Goal: Information Seeking & Learning: Check status

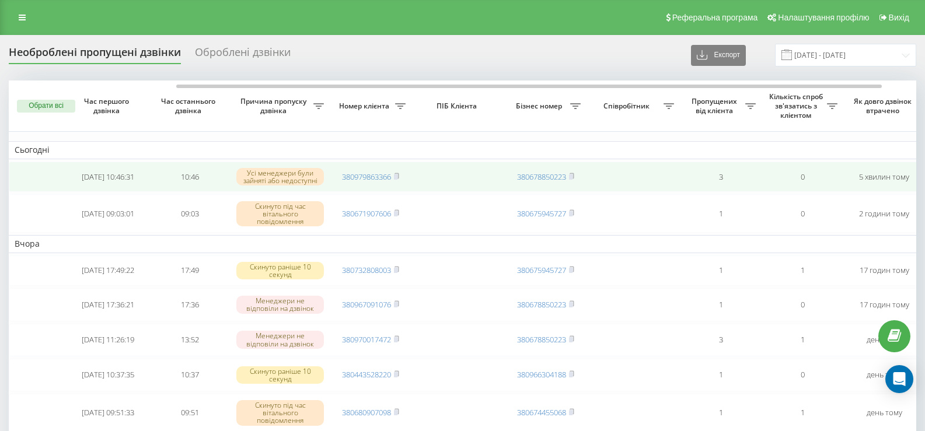
scroll to position [0, 95]
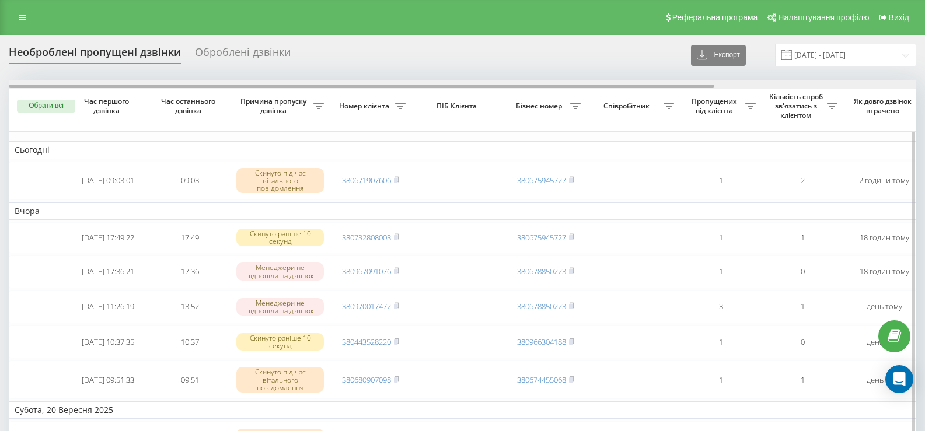
drag, startPoint x: 464, startPoint y: 85, endPoint x: 228, endPoint y: 84, distance: 236.8
click at [246, 88] on div at bounding box center [361, 87] width 705 height 4
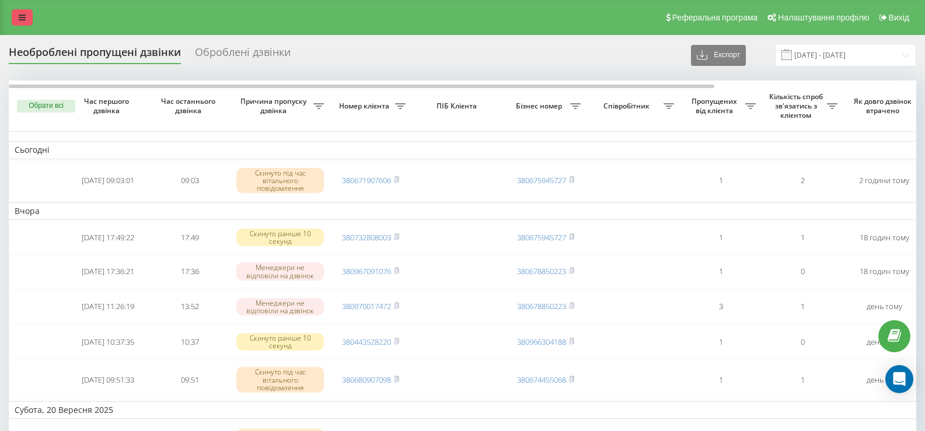
click at [22, 23] on link at bounding box center [22, 17] width 21 height 16
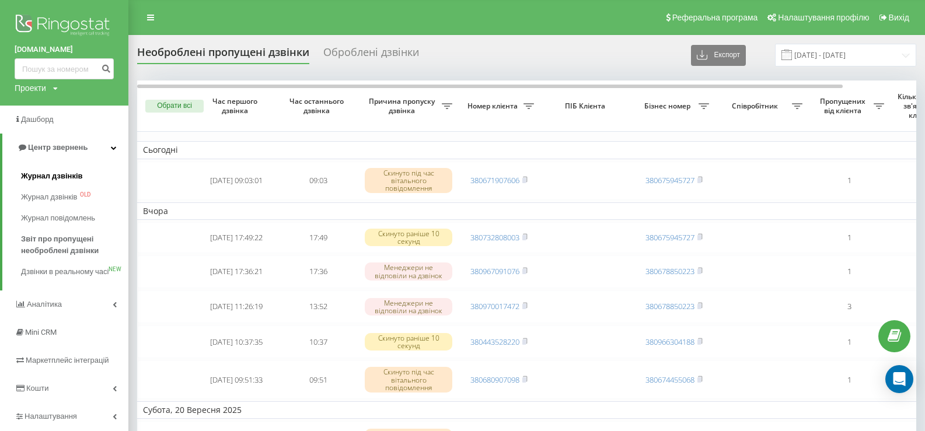
click at [58, 171] on span "Журнал дзвінків" at bounding box center [52, 176] width 62 height 12
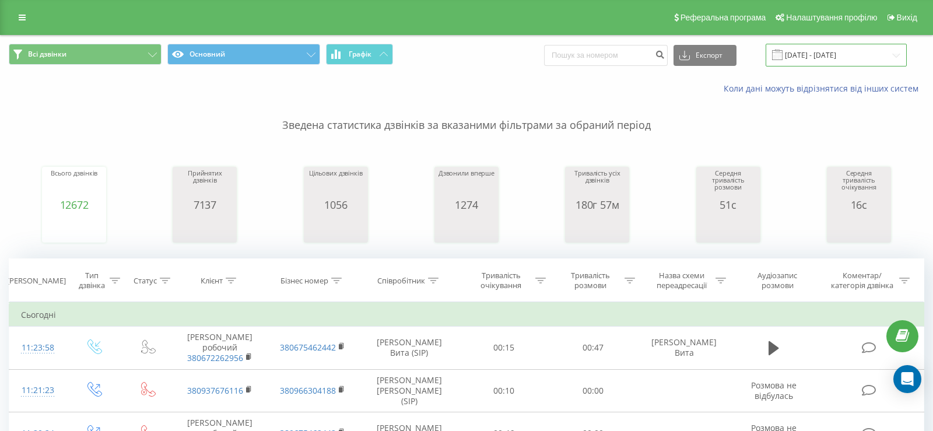
click at [819, 56] on input "[DATE] - [DATE]" at bounding box center [836, 55] width 141 height 23
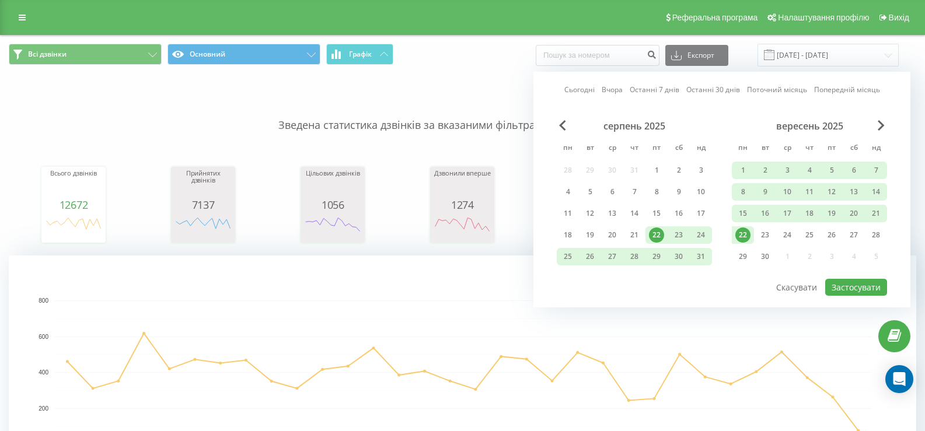
click at [748, 234] on div "22" at bounding box center [742, 235] width 15 height 15
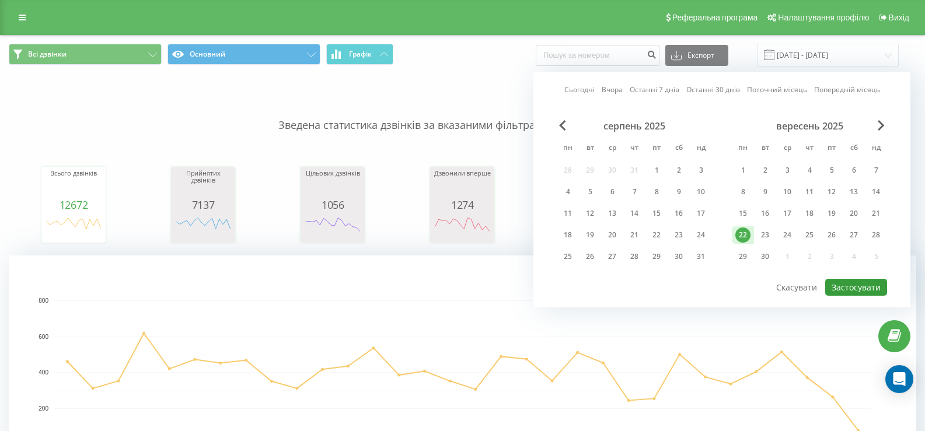
click at [871, 291] on button "Застосувати" at bounding box center [856, 287] width 62 height 17
type input "22.09.2025 - 22.09.2025"
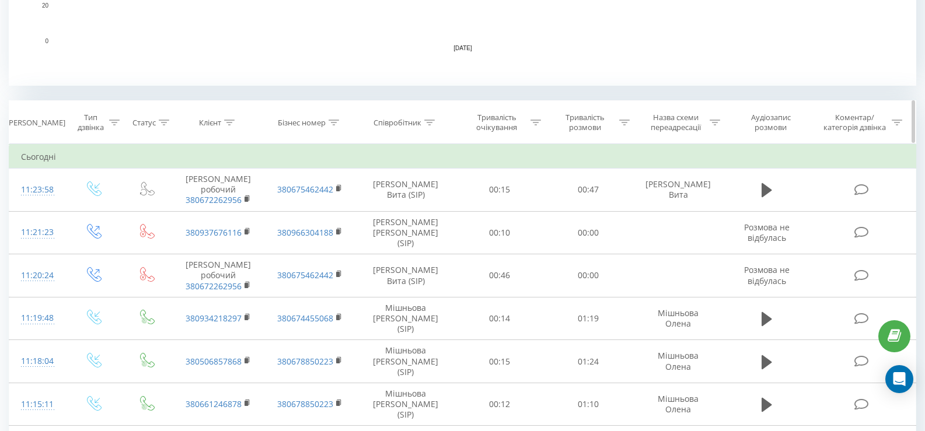
scroll to position [408, 0]
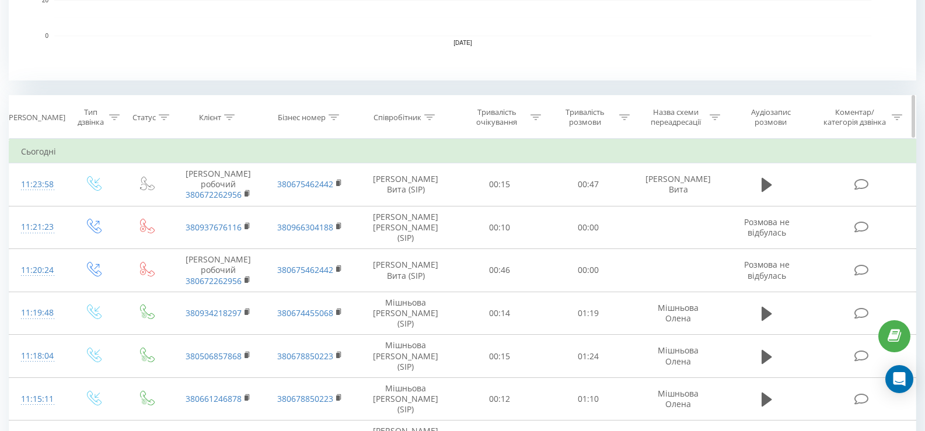
click at [429, 113] on div at bounding box center [429, 118] width 11 height 10
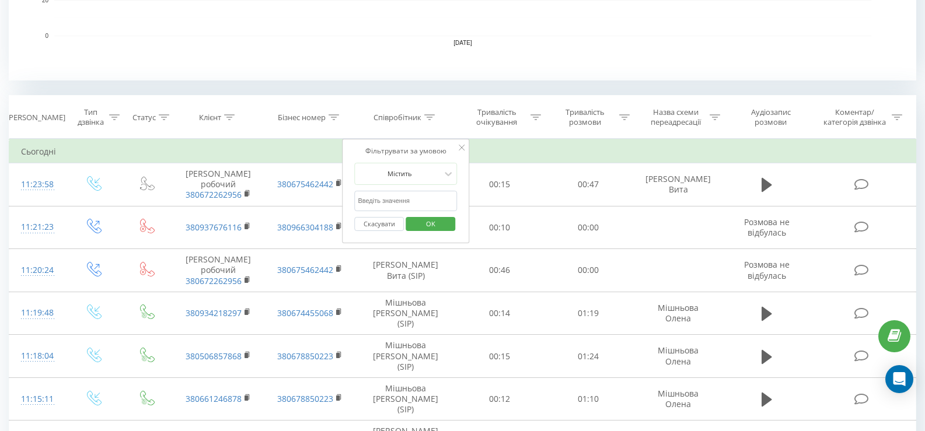
click at [380, 202] on input "text" at bounding box center [405, 201] width 103 height 20
click at [435, 226] on span "OK" at bounding box center [430, 224] width 33 height 18
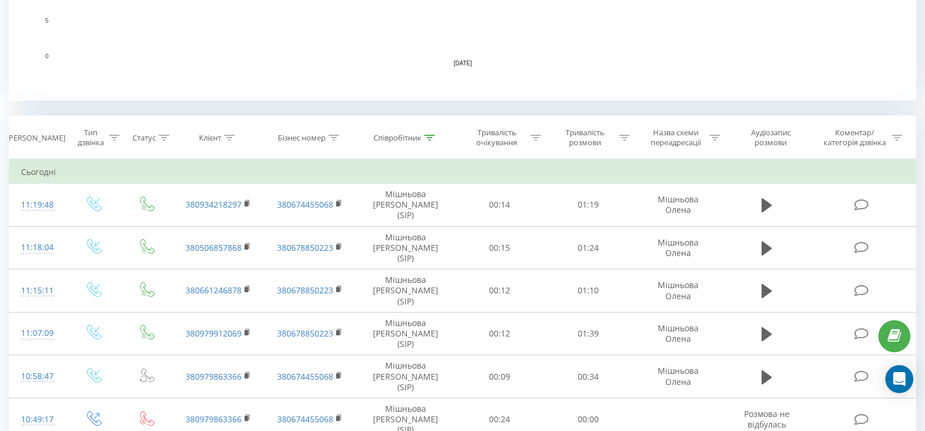
scroll to position [408, 0]
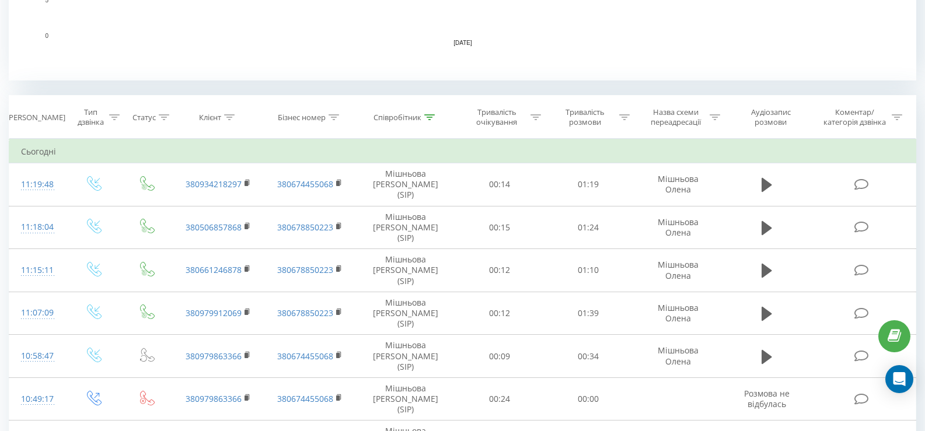
drag, startPoint x: 431, startPoint y: 118, endPoint x: 408, endPoint y: 191, distance: 77.1
click at [431, 120] on div at bounding box center [429, 118] width 11 height 10
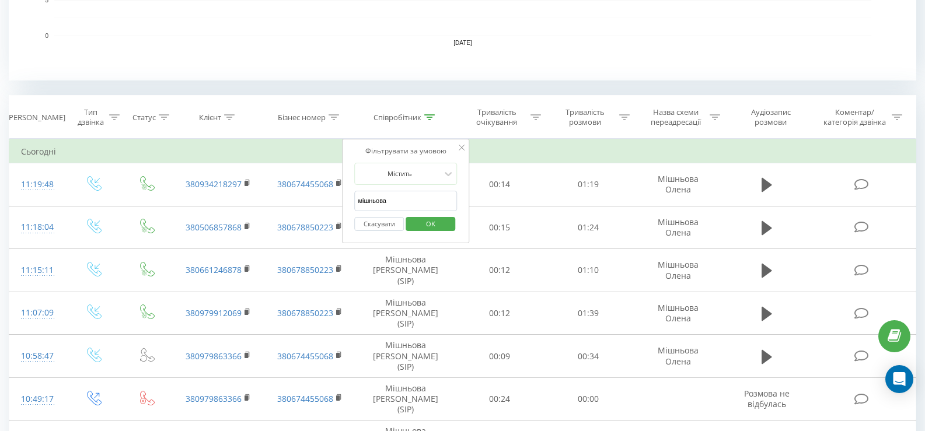
click at [404, 202] on input "мішньова" at bounding box center [405, 201] width 103 height 20
type input "м"
click at [412, 227] on button "OK" at bounding box center [430, 224] width 50 height 15
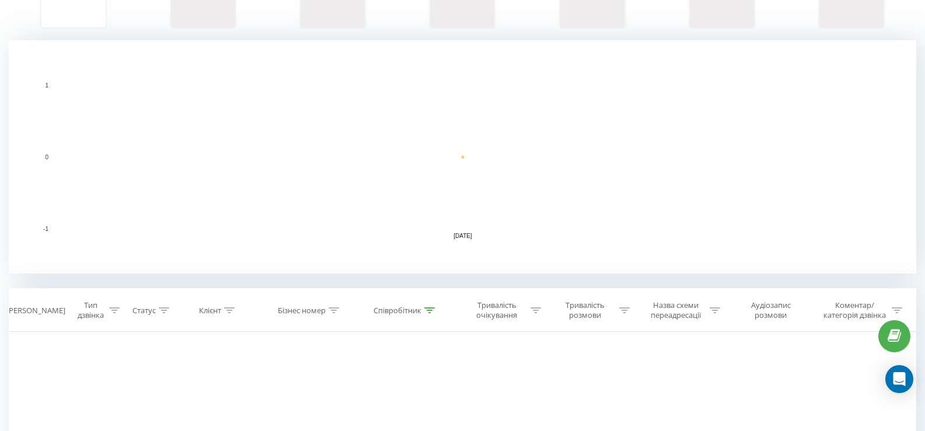
scroll to position [330, 0]
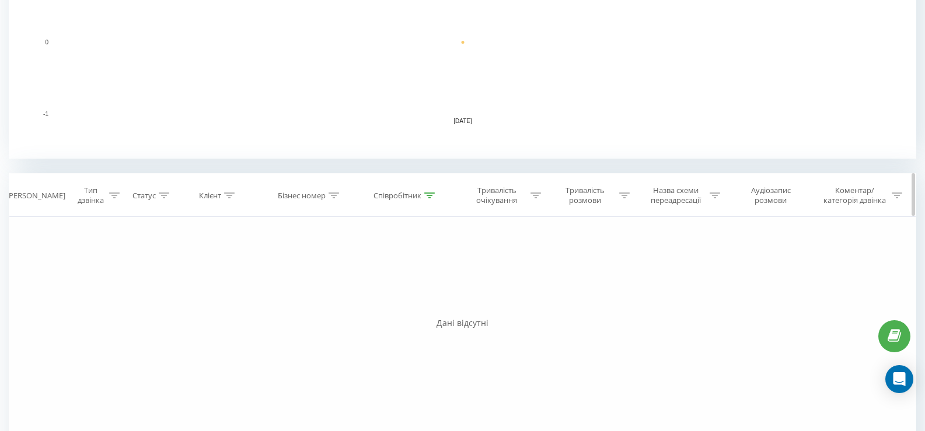
click at [430, 191] on div at bounding box center [429, 196] width 11 height 10
click at [410, 282] on input "юнак" at bounding box center [406, 279] width 103 height 20
type input "ю"
click at [417, 305] on span "OK" at bounding box center [430, 302] width 33 height 18
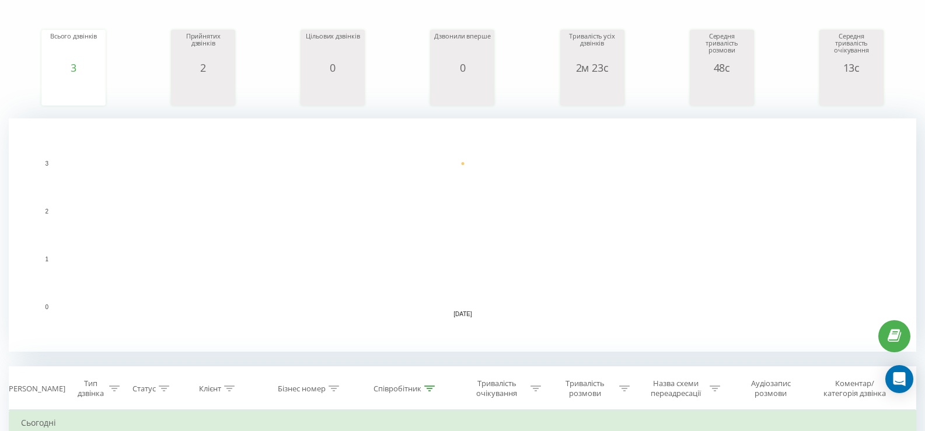
scroll to position [350, 0]
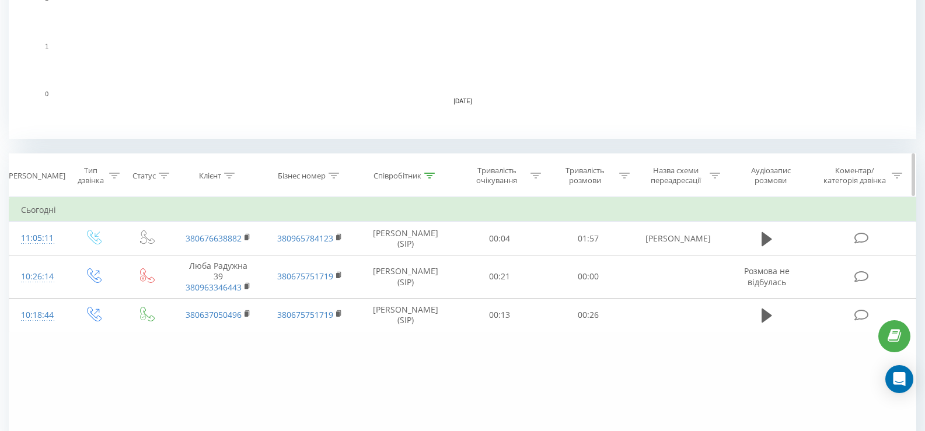
drag, startPoint x: 432, startPoint y: 176, endPoint x: 426, endPoint y: 181, distance: 8.2
click at [430, 177] on icon at bounding box center [429, 176] width 11 height 6
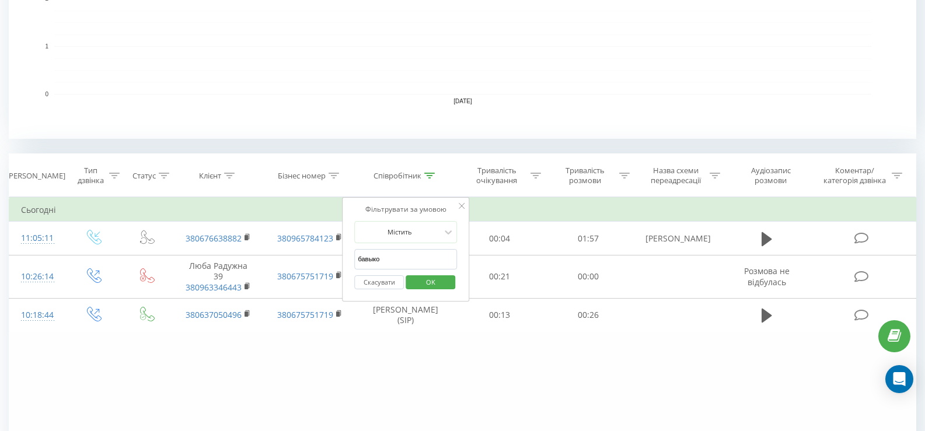
click at [424, 254] on input "бавыко" at bounding box center [405, 259] width 103 height 20
type input "б"
click at [435, 281] on span "OK" at bounding box center [430, 282] width 33 height 18
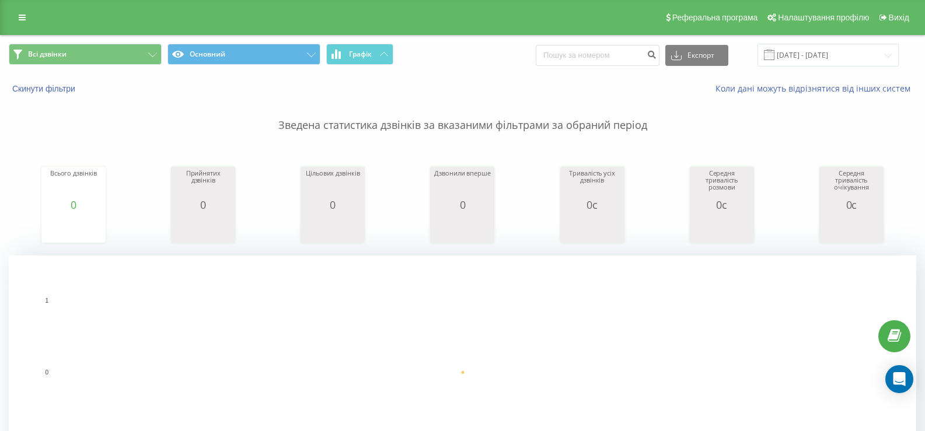
scroll to position [350, 0]
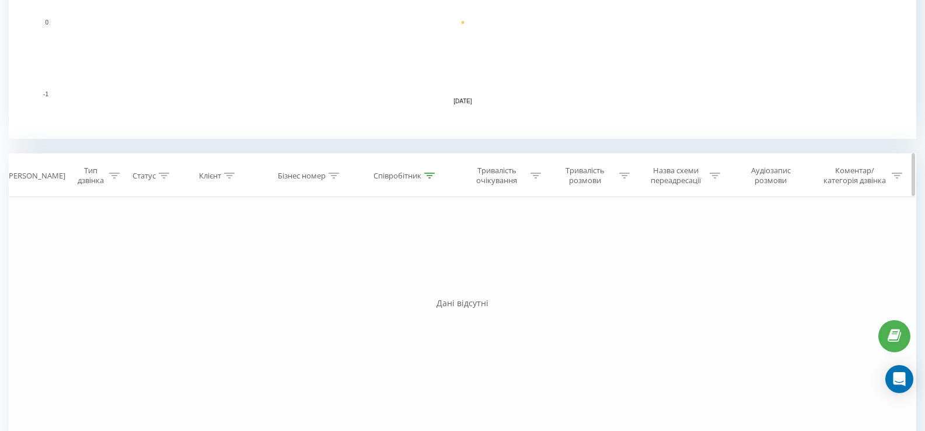
click at [432, 174] on icon at bounding box center [429, 176] width 11 height 6
click at [403, 260] on input "соколан" at bounding box center [406, 259] width 103 height 20
type input "с"
type input "гончарова"
click at [450, 284] on button "OK" at bounding box center [430, 282] width 50 height 15
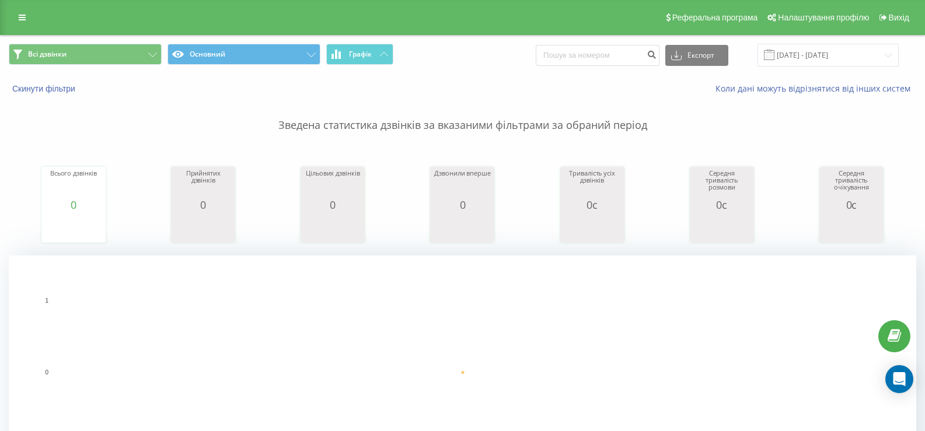
drag, startPoint x: 20, startPoint y: 20, endPoint x: 39, endPoint y: 34, distance: 23.3
click at [20, 20] on icon at bounding box center [22, 17] width 7 height 8
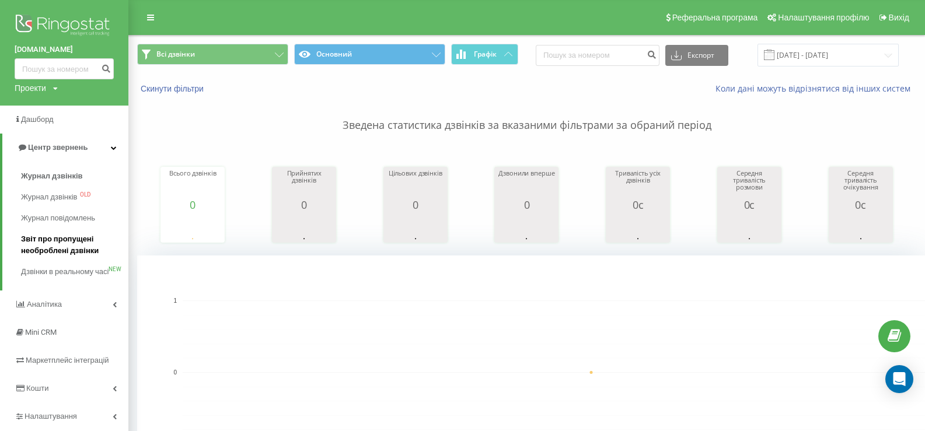
click at [60, 242] on span "Звіт про пропущені необроблені дзвінки" at bounding box center [72, 244] width 102 height 23
